Goal: Task Accomplishment & Management: Complete application form

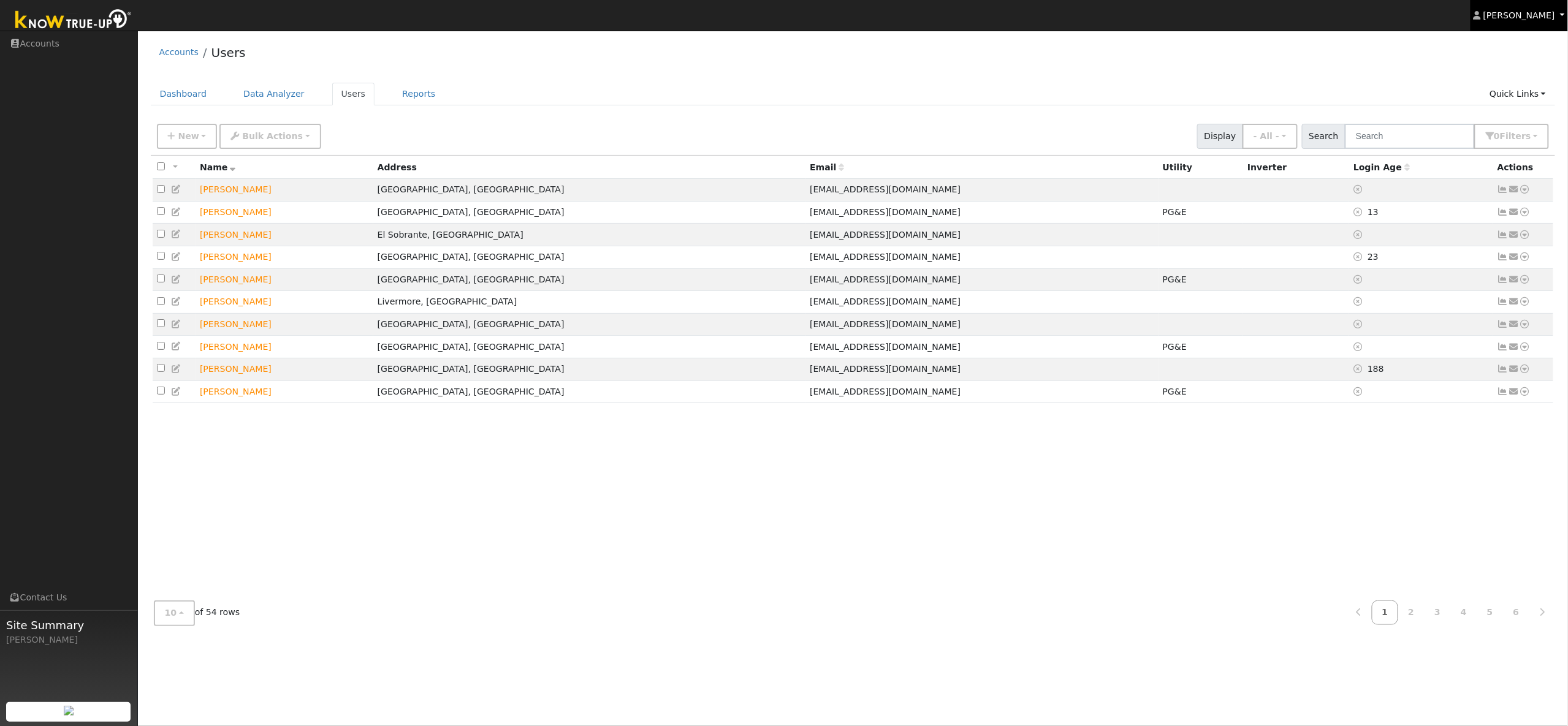
click at [1509, 15] on span "[PERSON_NAME]" at bounding box center [1519, 15] width 72 height 10
click at [1296, 58] on div "Accounts Users" at bounding box center [853, 55] width 1405 height 37
click at [174, 614] on span "10" at bounding box center [170, 613] width 12 height 10
click at [516, 498] on div "All None All on page None on page Name Address Email Utility Inverter Login Age…" at bounding box center [853, 373] width 1405 height 436
click at [174, 138] on icon "button" at bounding box center [172, 136] width 7 height 8
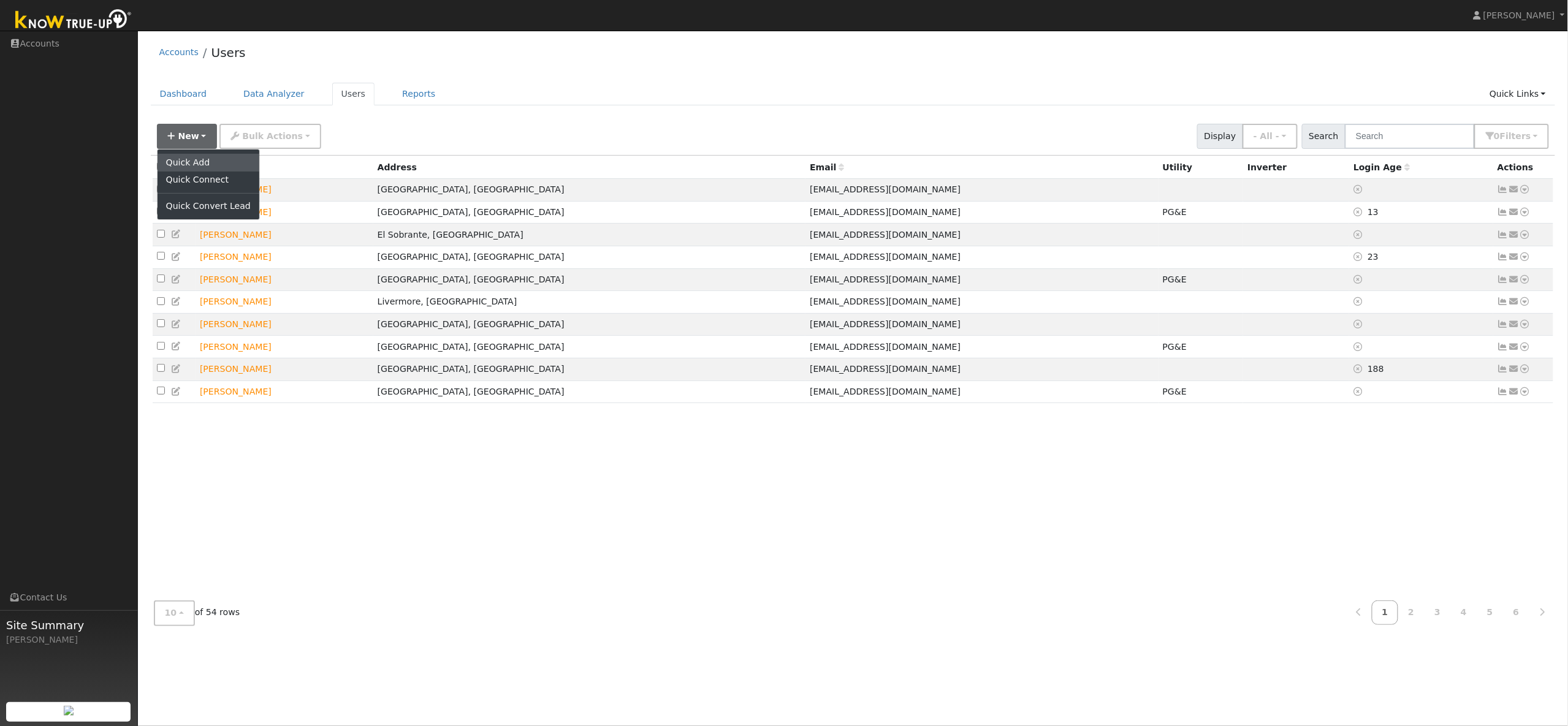
click at [191, 162] on link "Quick Add" at bounding box center [208, 162] width 102 height 17
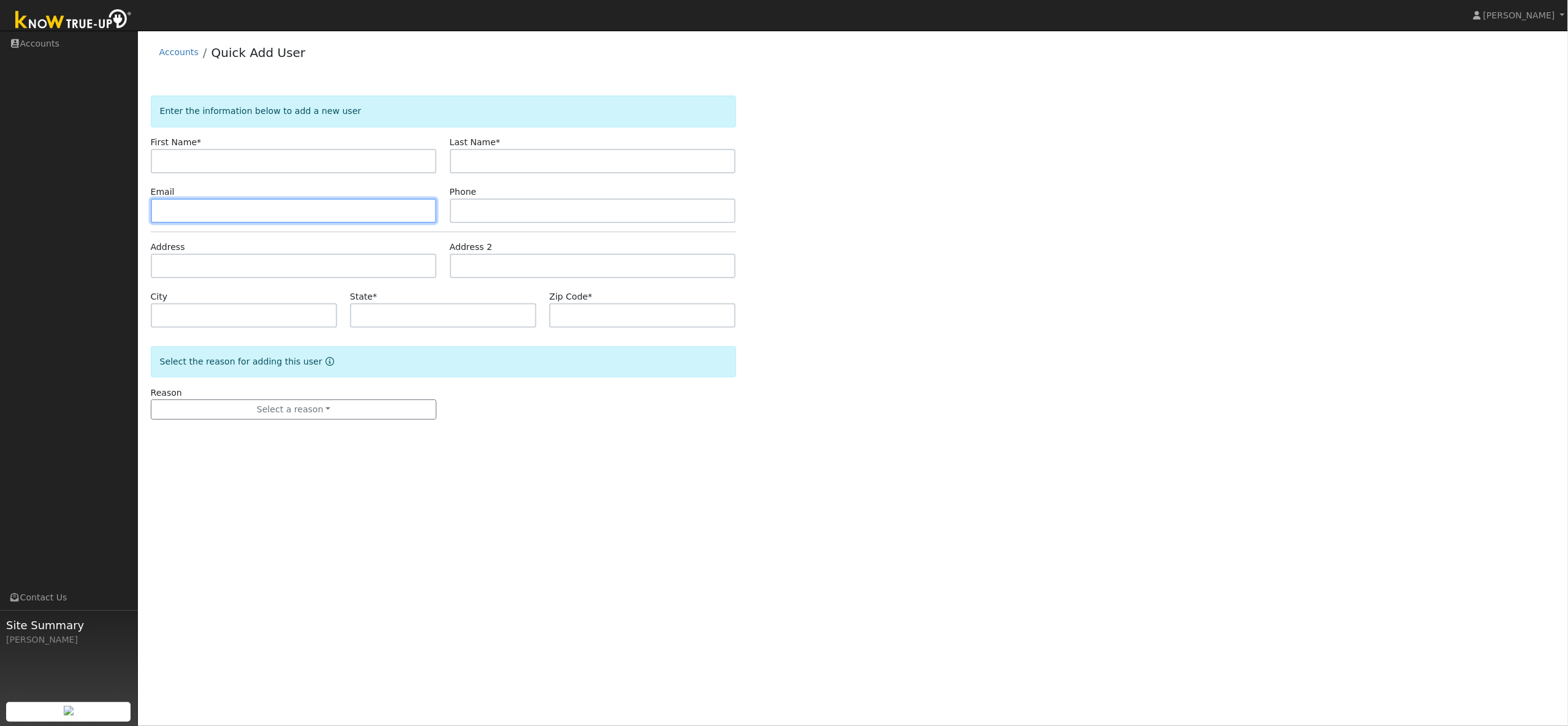
click at [172, 203] on input "text" at bounding box center [293, 210] width 286 height 25
paste input "juliearcher95@gmail.com"
type input "juliearcher95@gmail.com"
click at [470, 209] on input "text" at bounding box center [593, 210] width 286 height 25
paste input "6504306445"
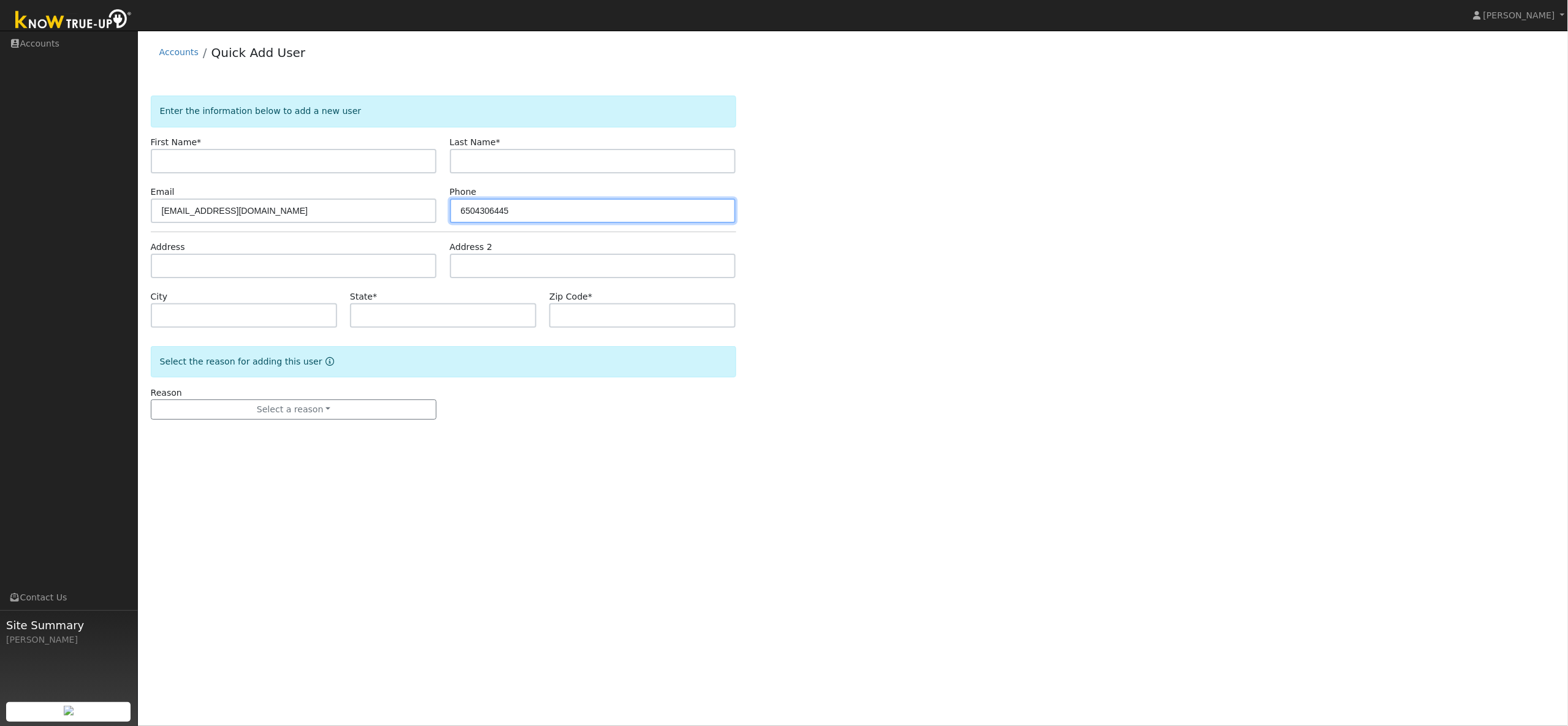
type input "6504306445"
click at [178, 161] on input "text" at bounding box center [293, 161] width 286 height 25
paste input "[PERSON_NAME]"
type input "[PERSON_NAME]"
click at [524, 170] on input "text" at bounding box center [593, 161] width 286 height 25
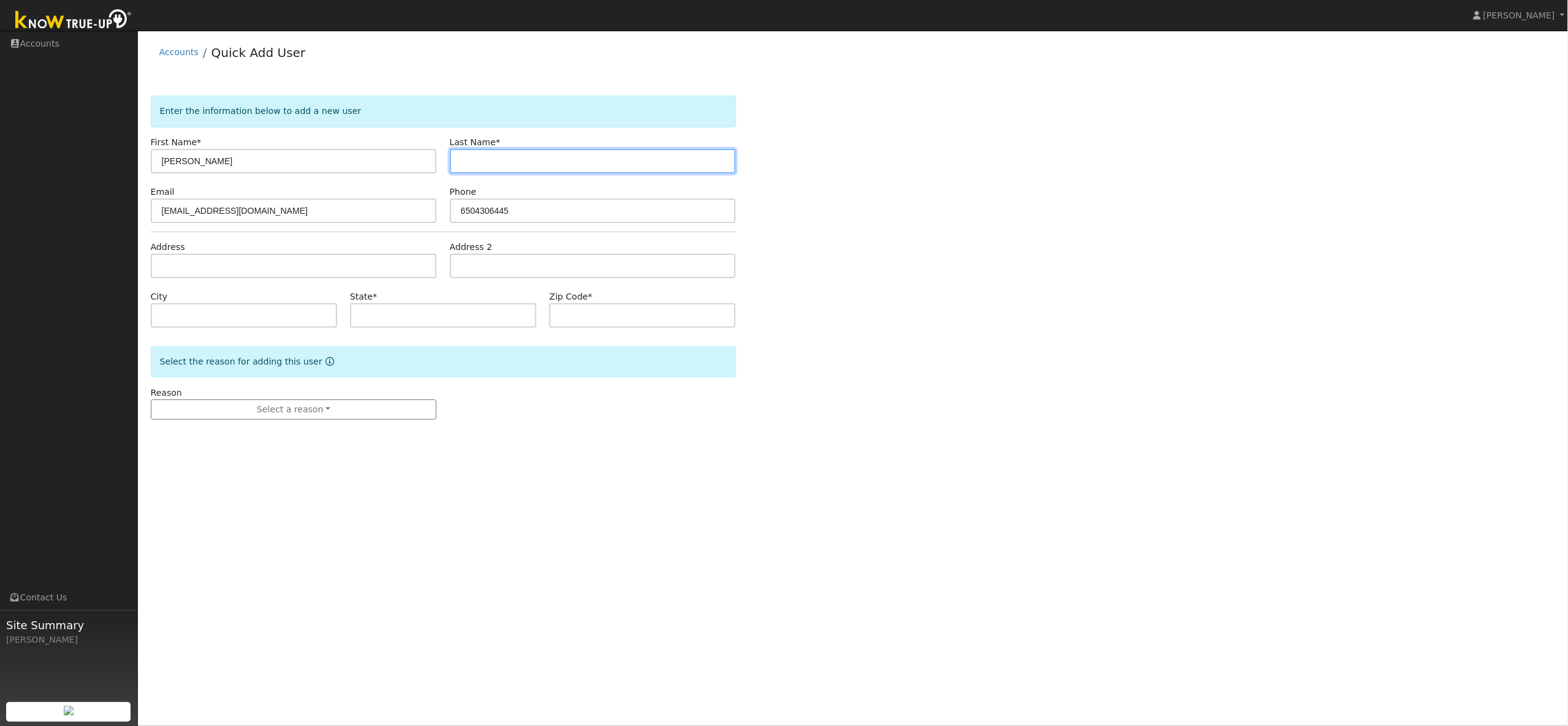
paste input "[PERSON_NAME]"
click at [482, 164] on input "[PERSON_NAME]" at bounding box center [593, 161] width 286 height 25
type input "Archer"
click at [274, 165] on input "[PERSON_NAME]" at bounding box center [293, 161] width 286 height 25
type input "Julie"
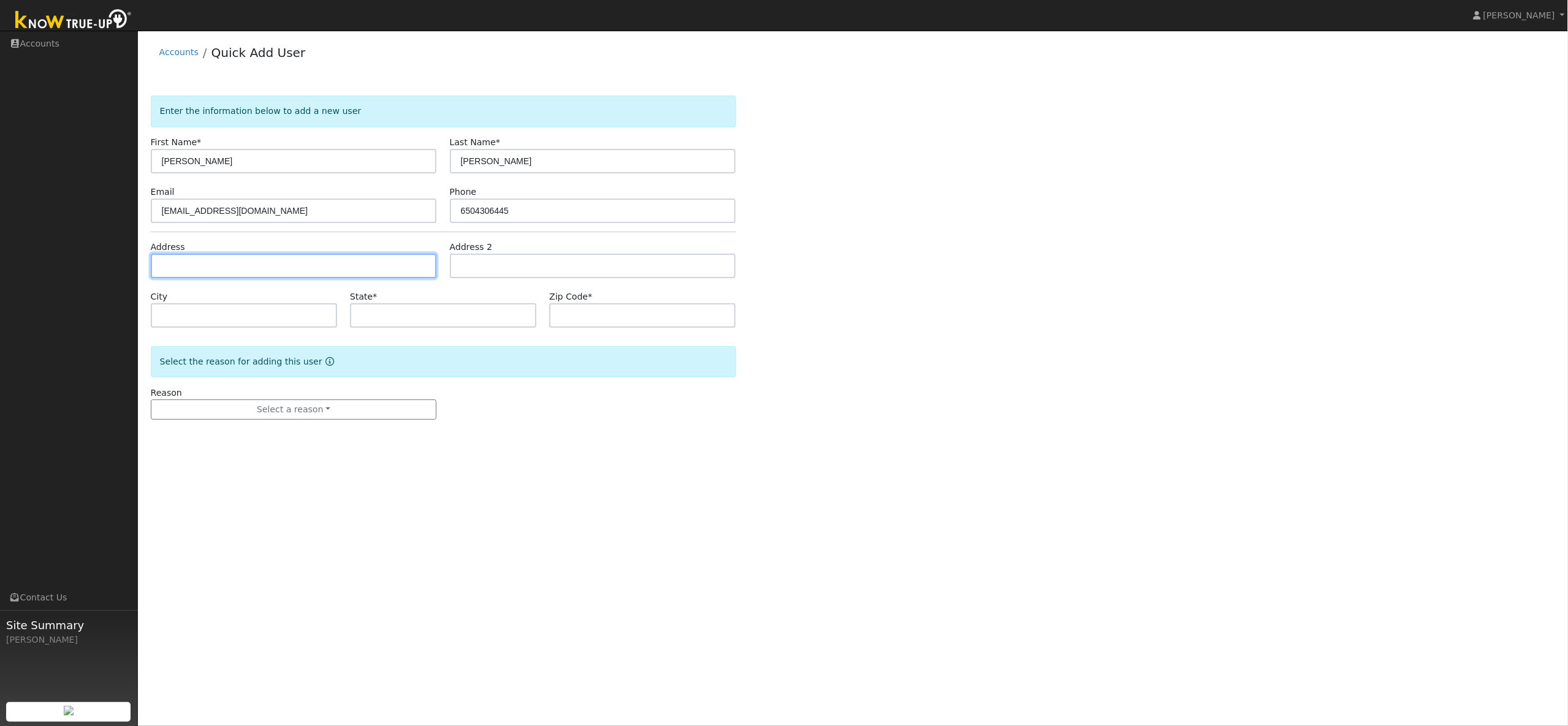
click at [188, 265] on input "text" at bounding box center [293, 266] width 286 height 25
paste input "1628 healing rock ct"
type input "1628 Healing Rock Court"
type input "Brentwood"
type input "CA"
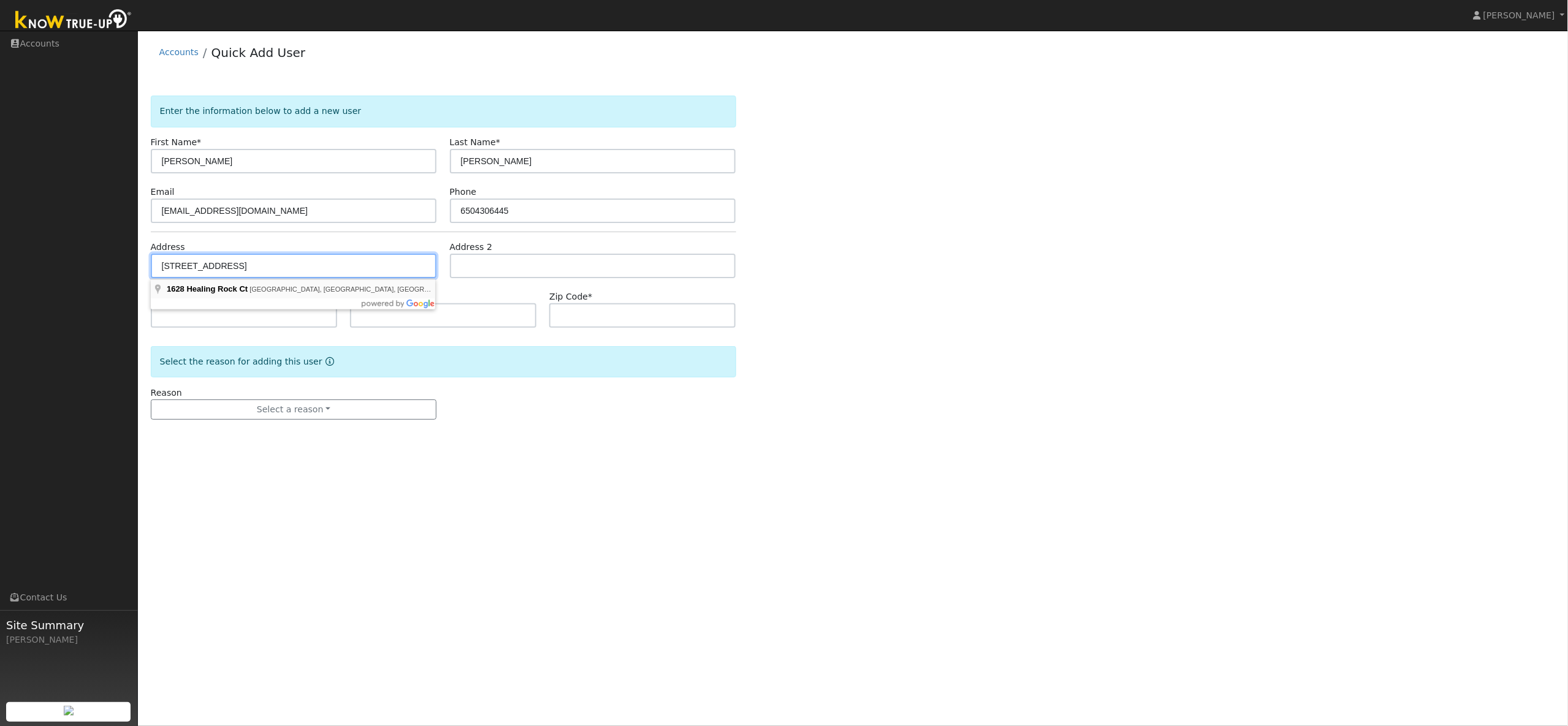
type input "94513"
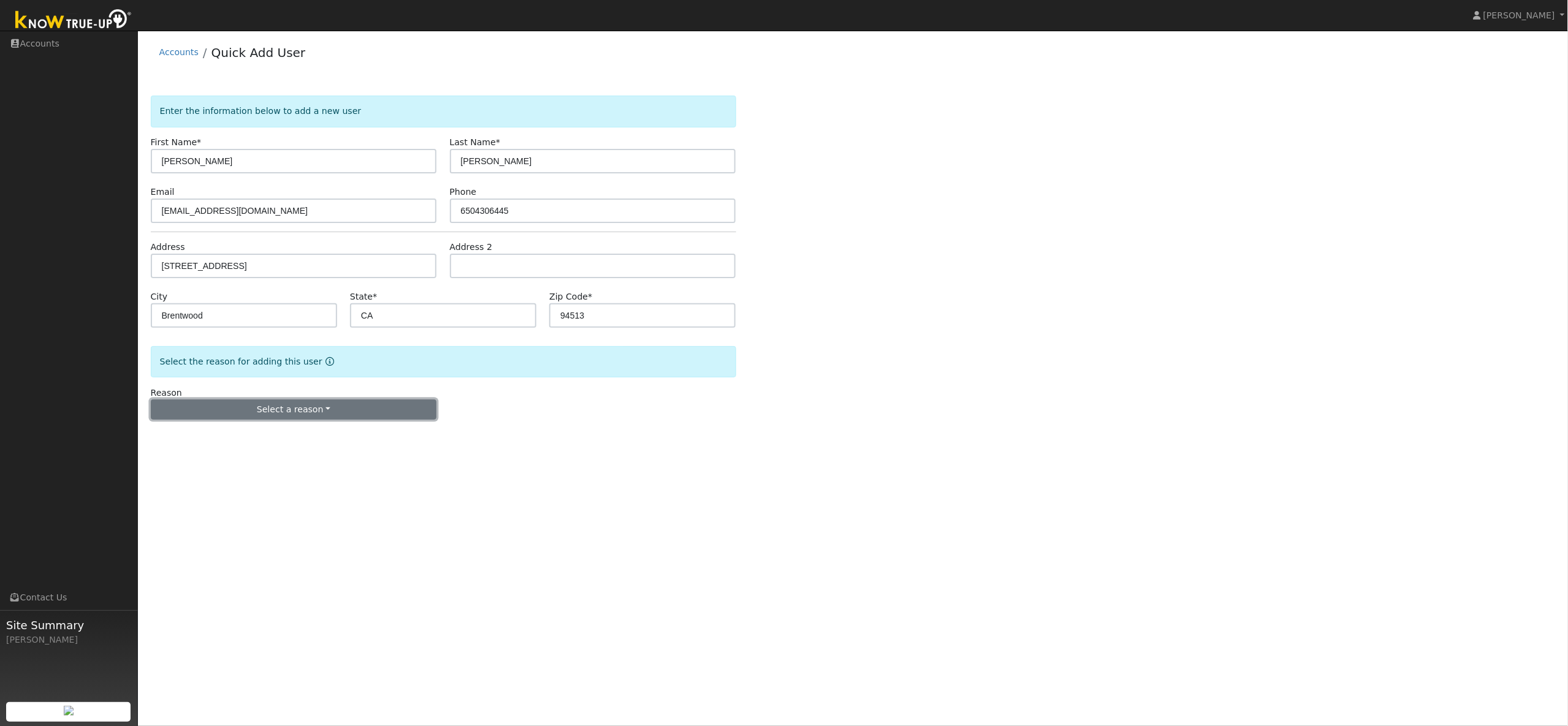
click at [303, 412] on button "Select a reason" at bounding box center [293, 410] width 286 height 21
click at [191, 437] on link "New lead" at bounding box center [219, 435] width 136 height 17
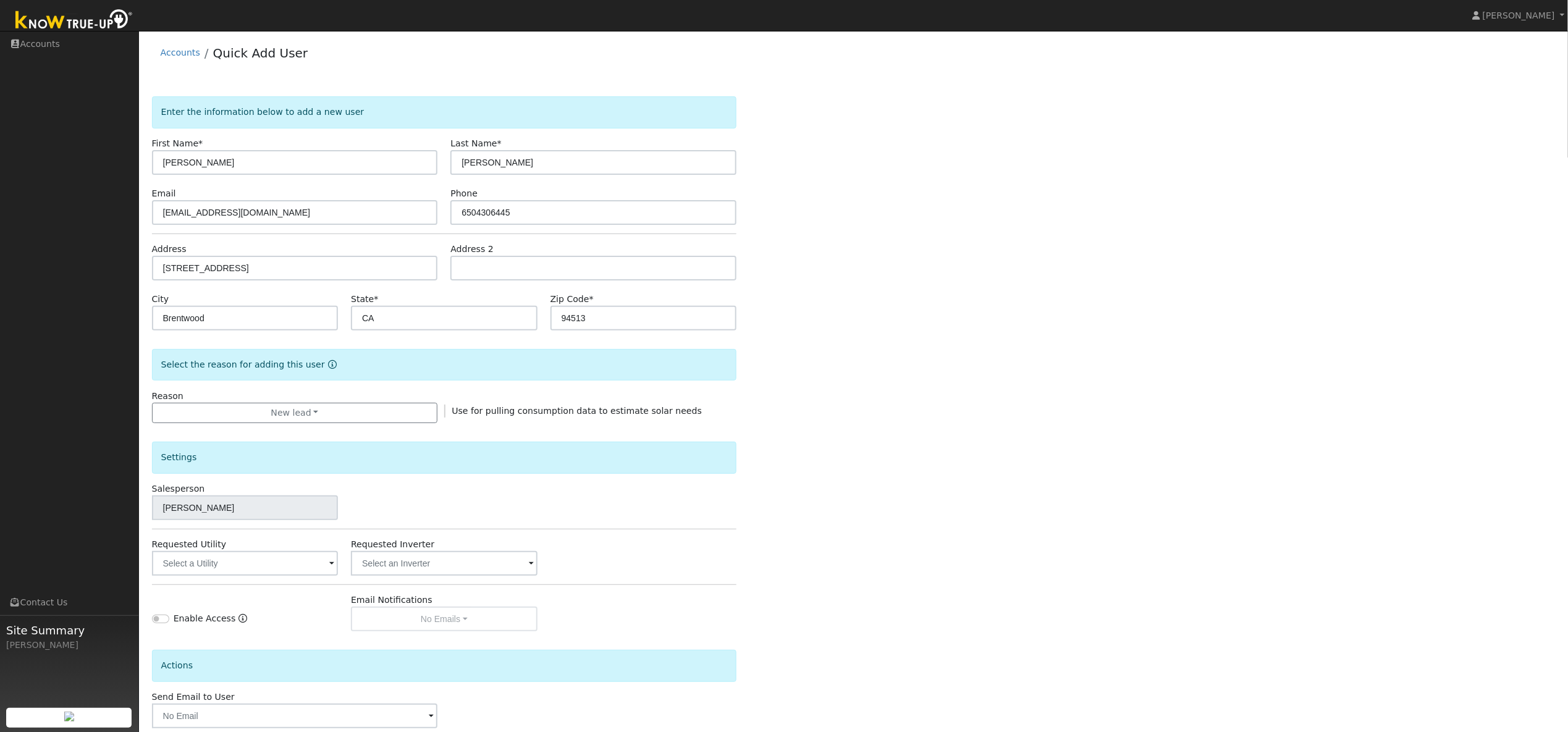
scroll to position [68, 0]
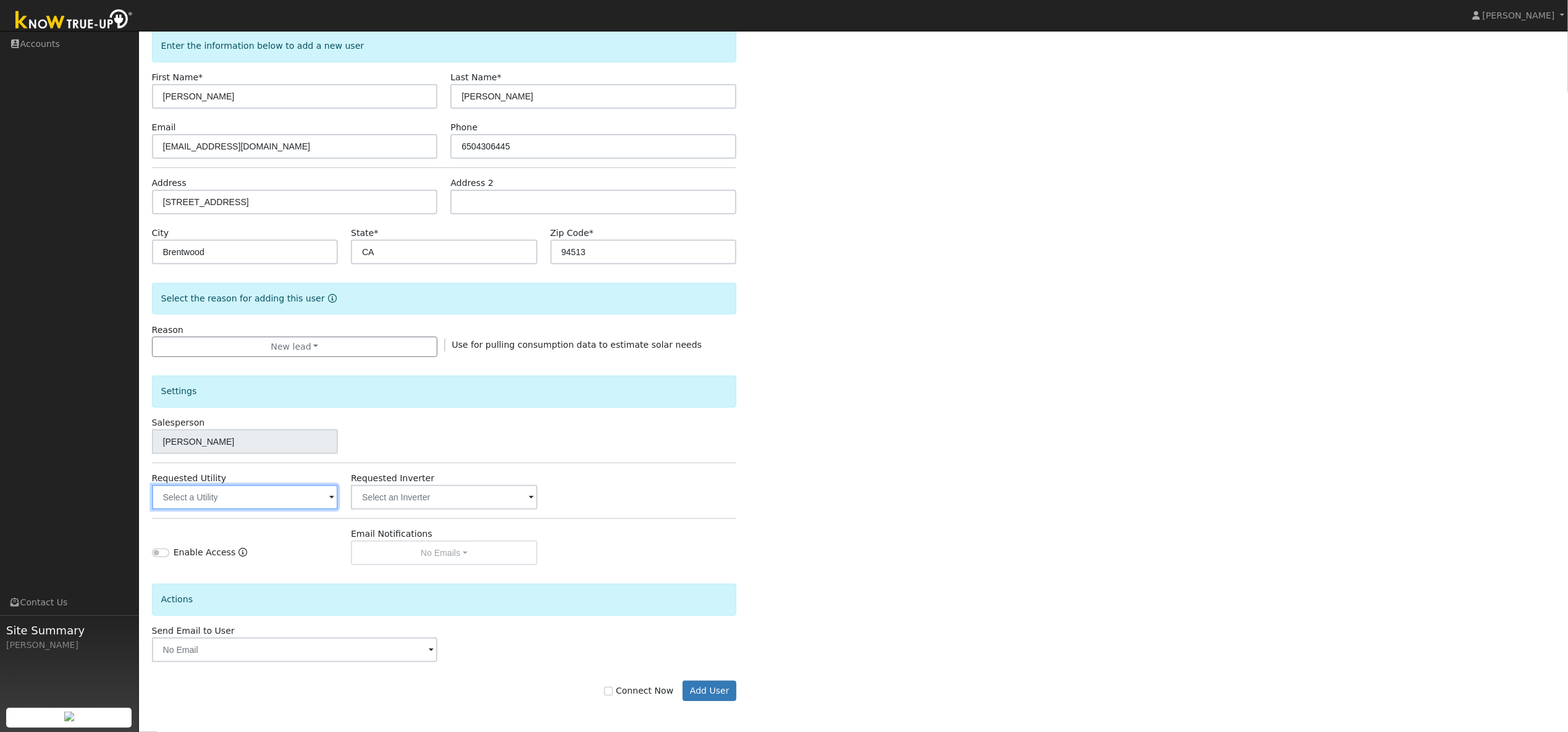
click at [239, 497] on input "text" at bounding box center [245, 497] width 186 height 25
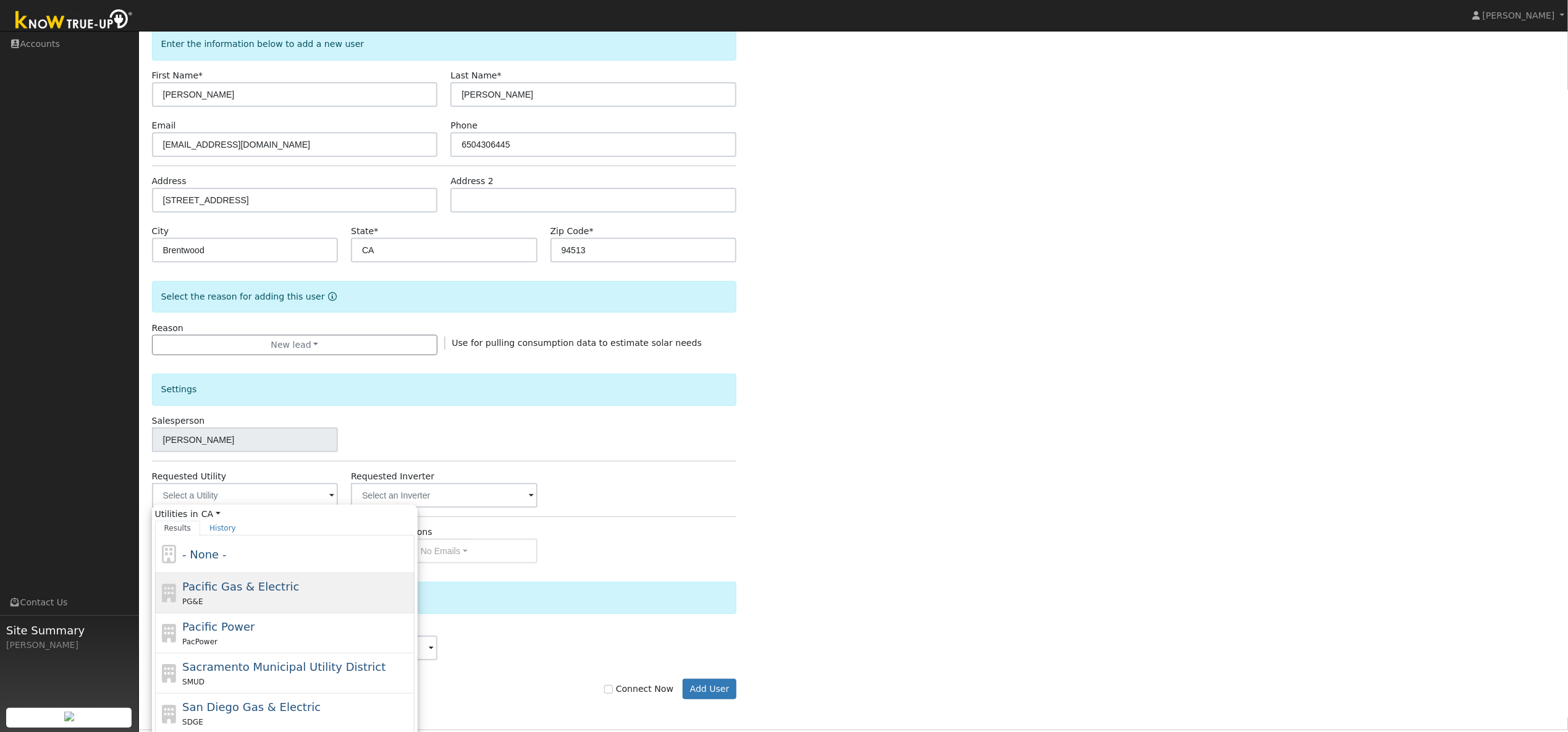
click at [225, 593] on span "Pacific Gas & Electric" at bounding box center [240, 586] width 117 height 13
type input "Pacific Gas & Electric"
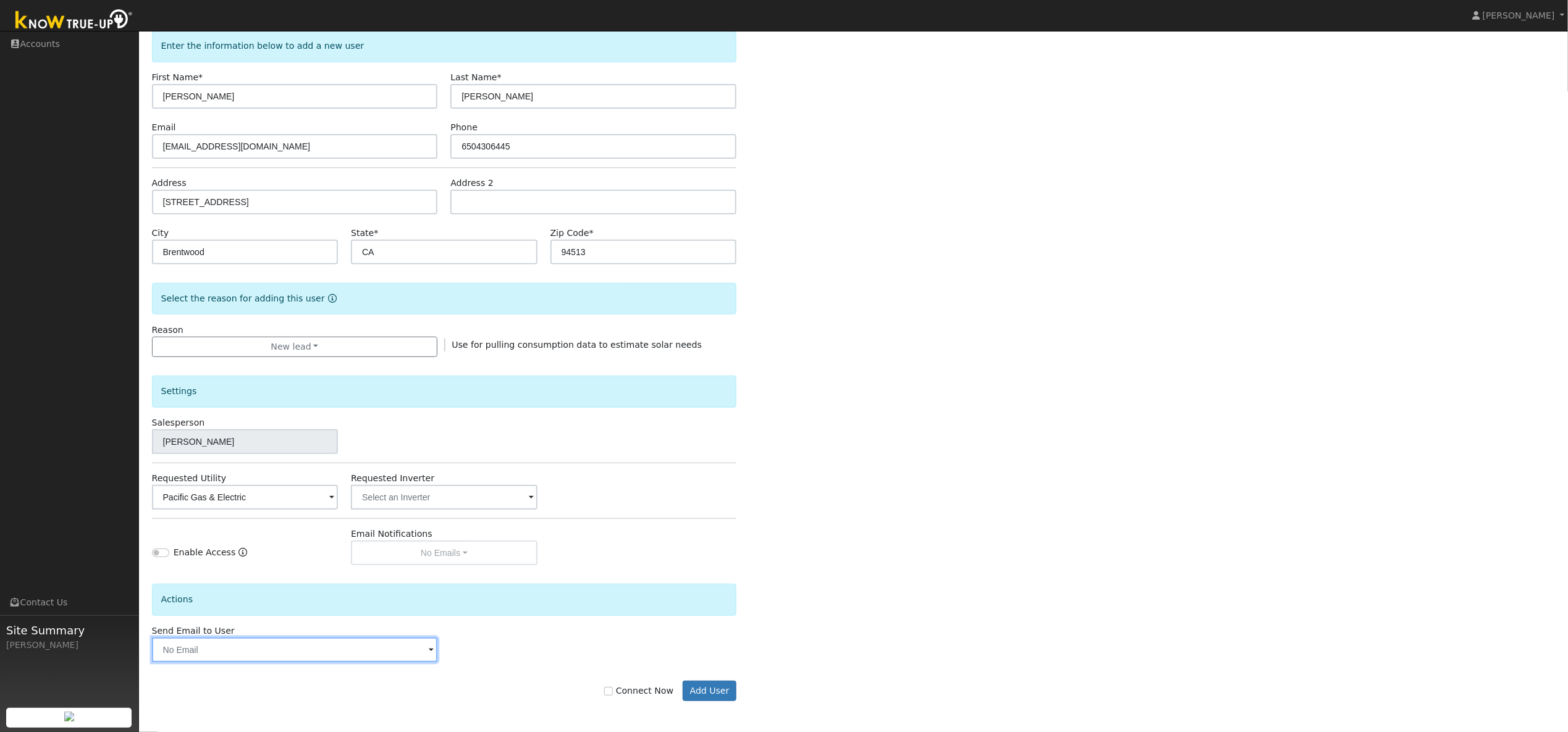
click at [293, 653] on input "text" at bounding box center [295, 650] width 286 height 25
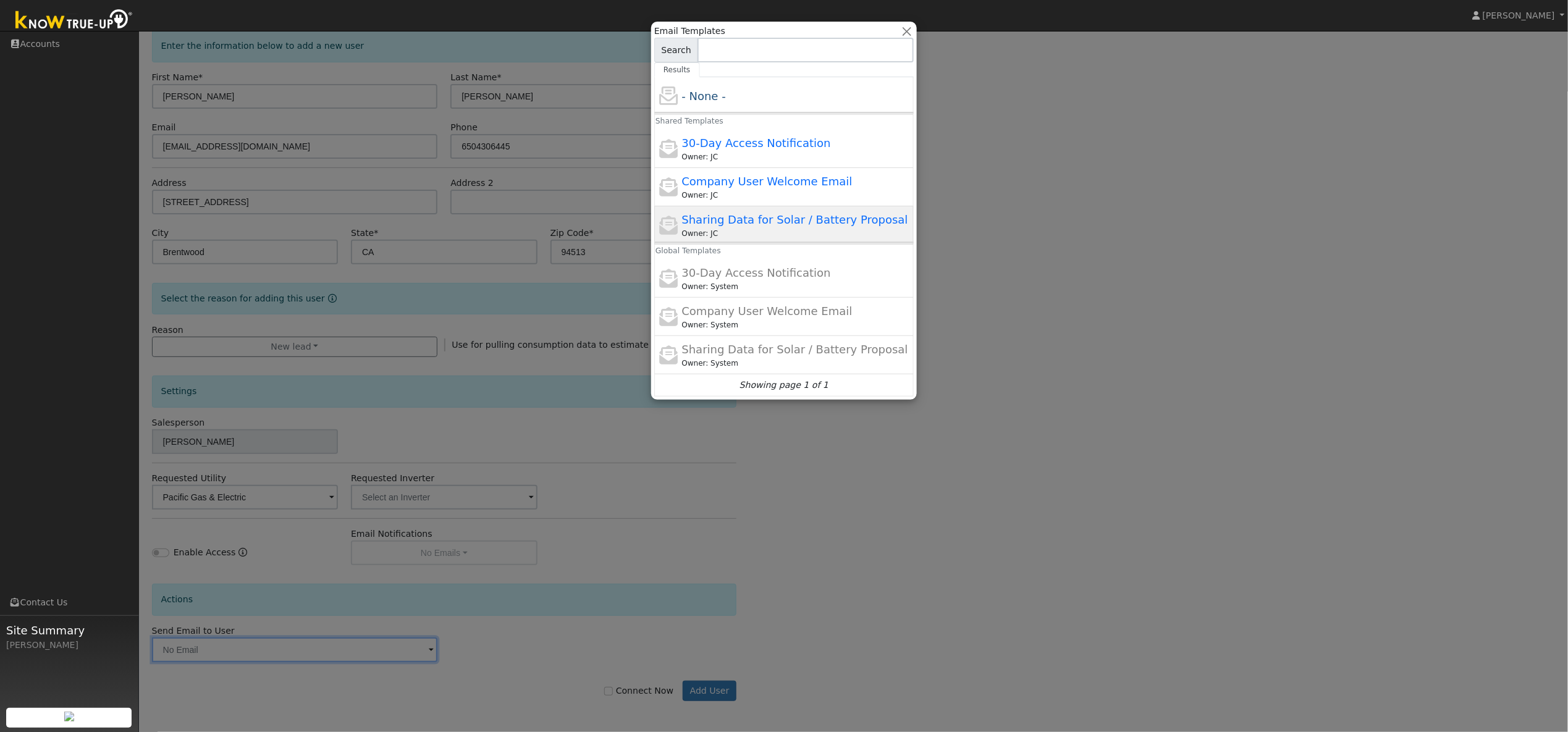
click at [749, 229] on div "Sharing Data for Solar / Battery Proposal Owner: JC" at bounding box center [796, 225] width 229 height 28
type input "Sharing Data for Solar / Battery Proposal"
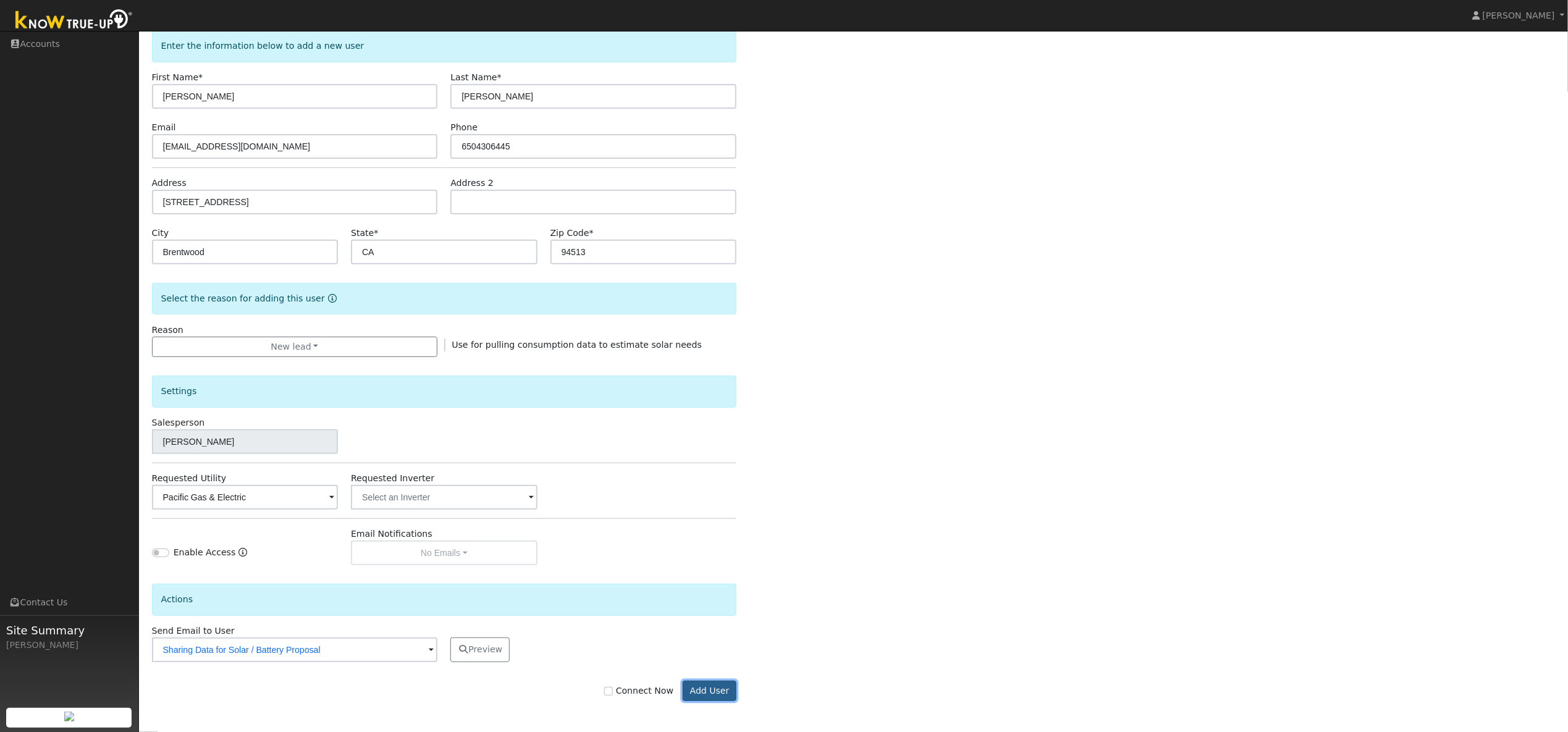
click at [710, 692] on button "Add User" at bounding box center [710, 692] width 54 height 21
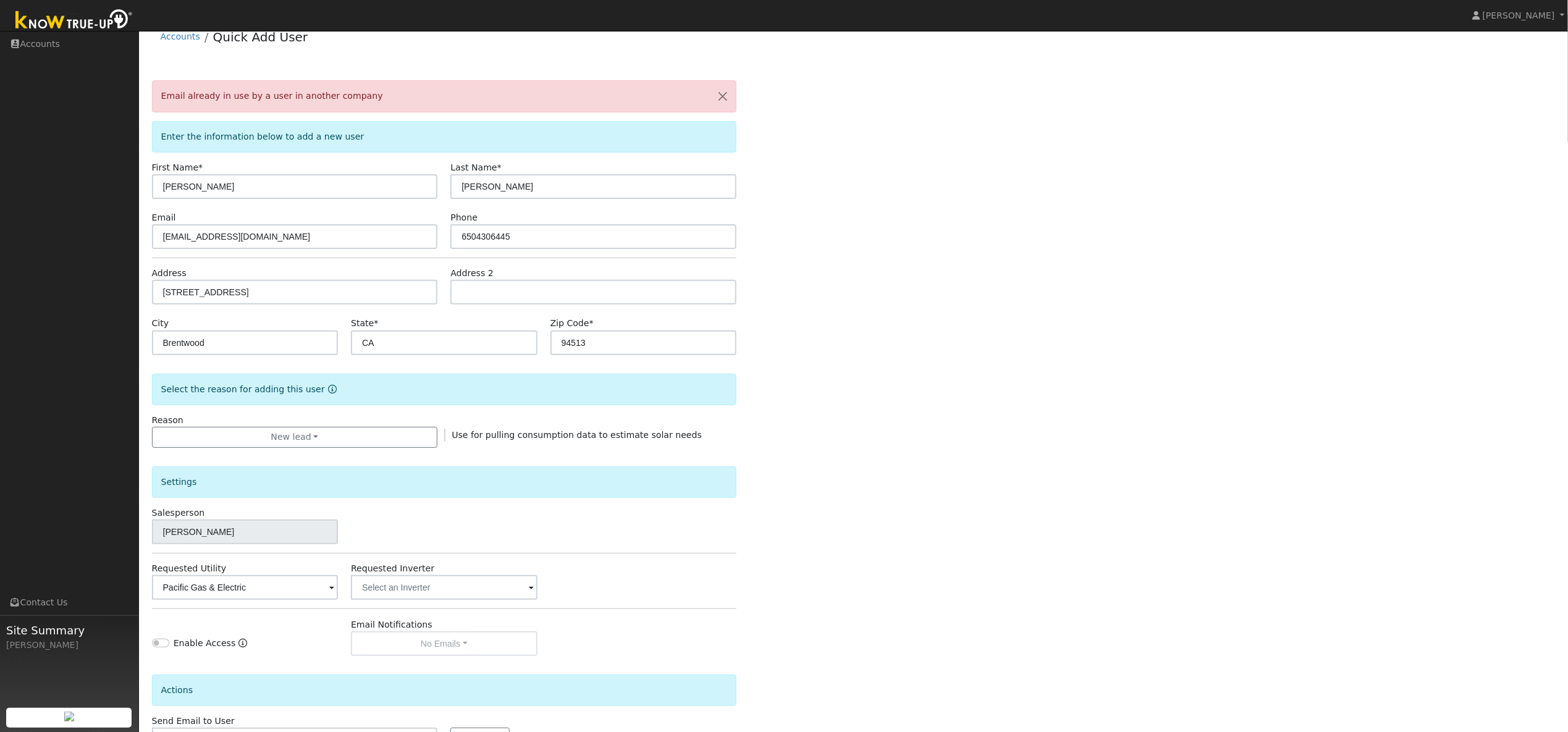
scroll to position [0, 0]
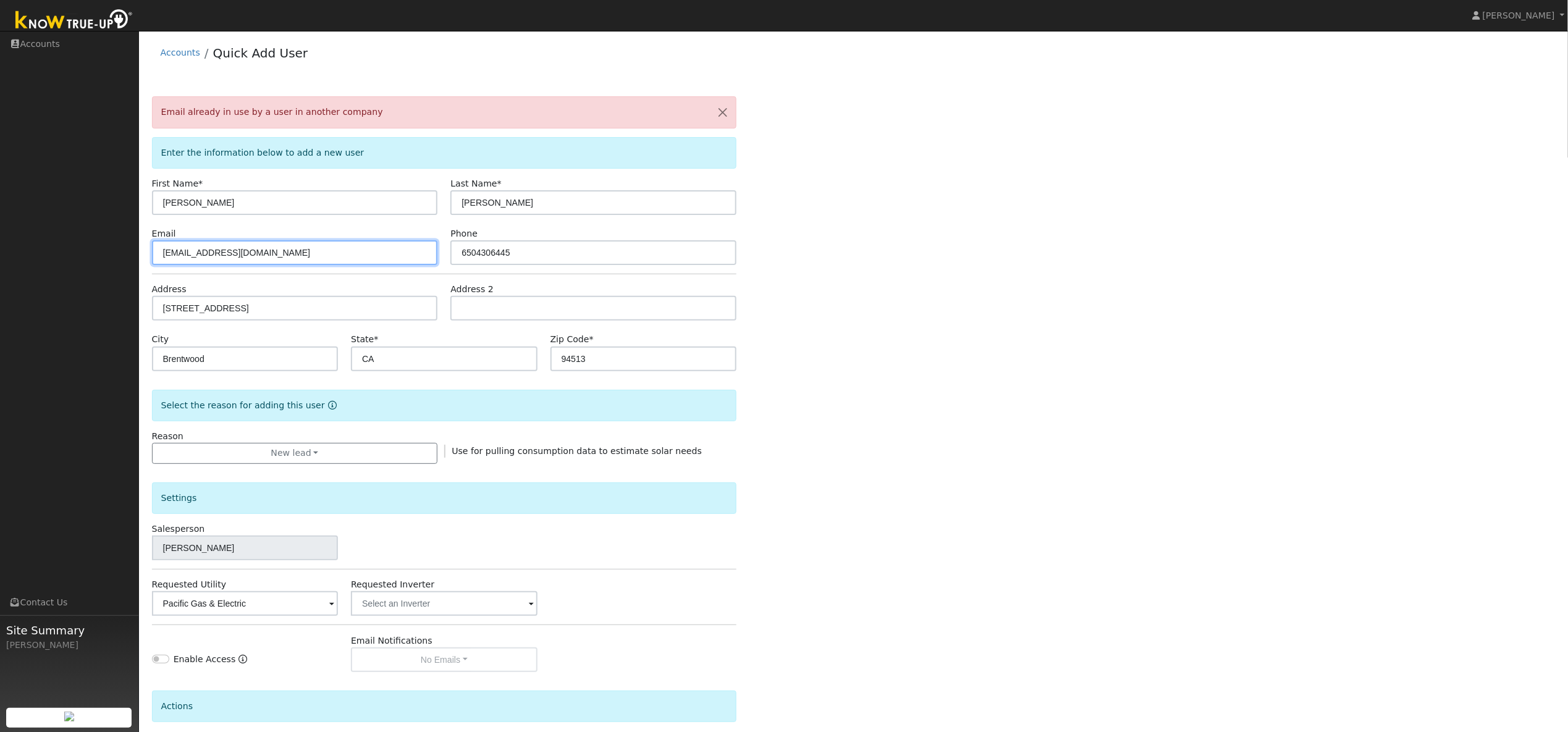
click at [212, 253] on input "juliearcher95@gmail.com" at bounding box center [295, 252] width 286 height 25
type input "[EMAIL_ADDRESS][DOMAIN_NAME]"
click at [828, 292] on div "Email already in use by a user in another company Enter the information below t…" at bounding box center [853, 464] width 1404 height 736
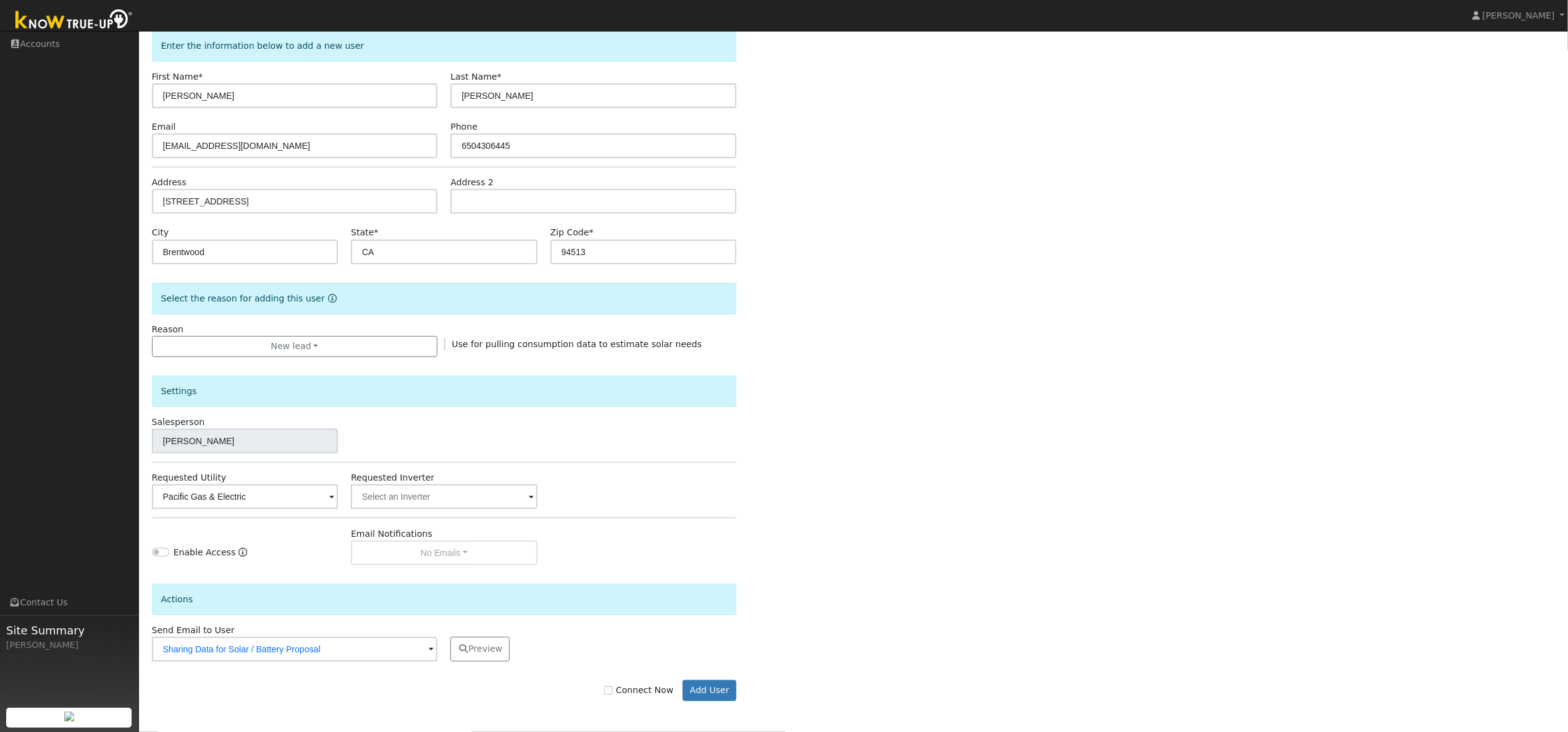
scroll to position [109, 0]
click at [712, 693] on button "Add User" at bounding box center [710, 691] width 54 height 21
